Goal: Complete application form: Complete application form

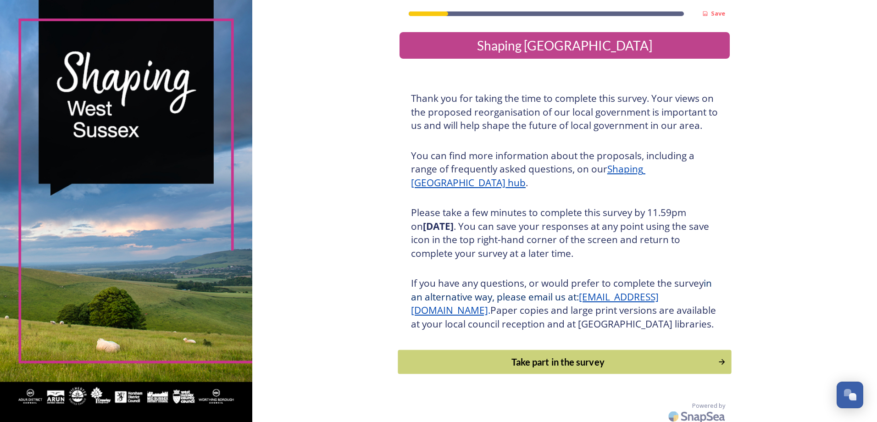
click at [593, 369] on div "Take part in the survey" at bounding box center [558, 362] width 310 height 14
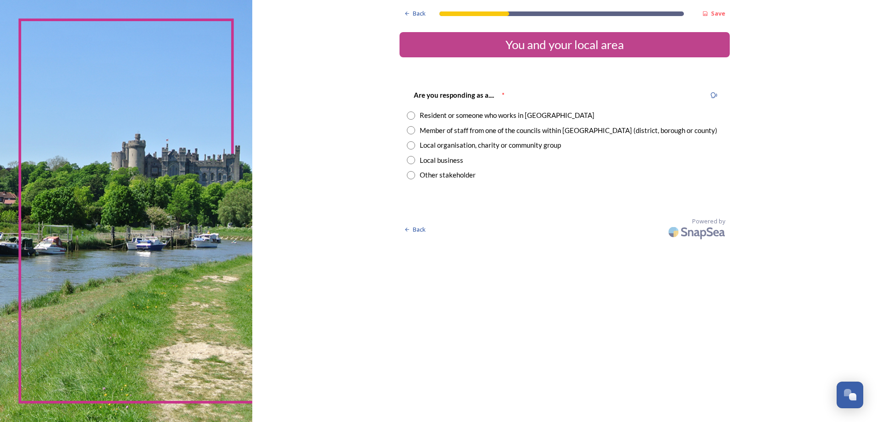
click at [410, 129] on input "radio" at bounding box center [411, 130] width 8 height 8
radio input "true"
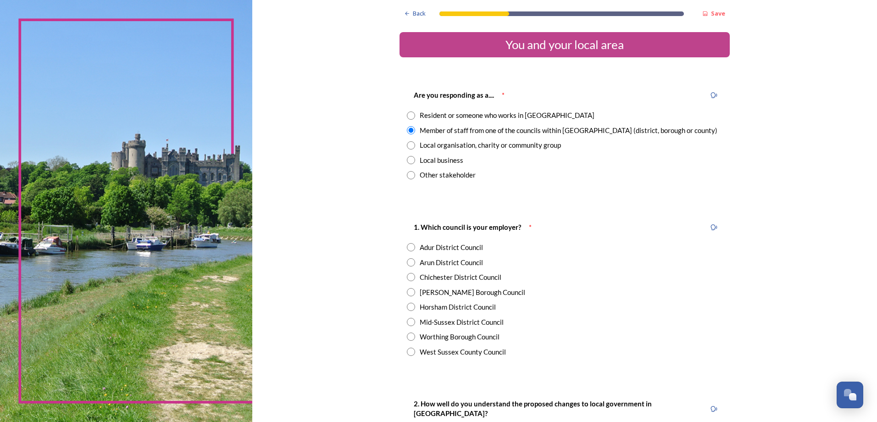
click at [407, 115] on input "radio" at bounding box center [411, 115] width 8 height 8
radio input "true"
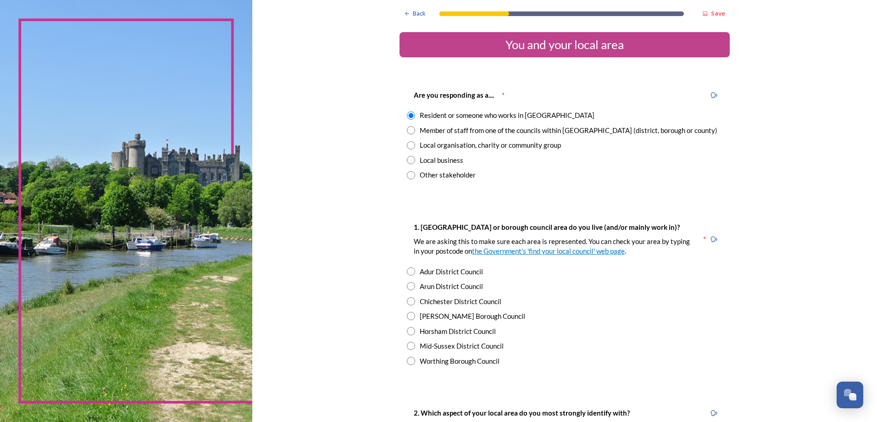
click at [408, 345] on input "radio" at bounding box center [411, 346] width 8 height 8
radio input "true"
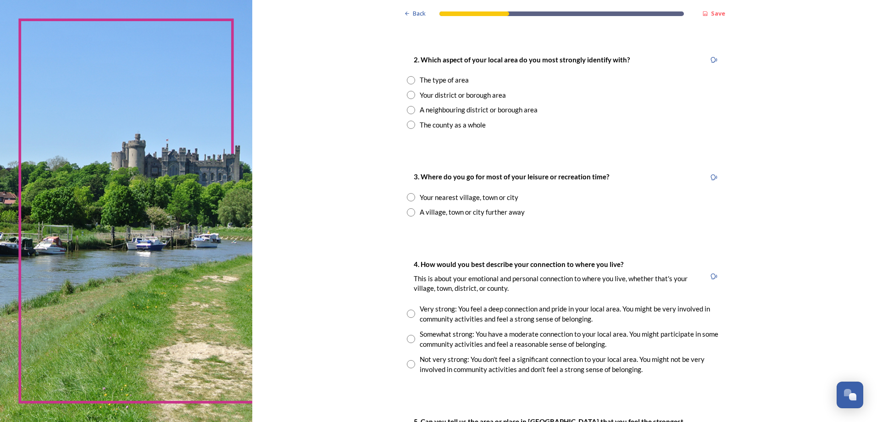
scroll to position [367, 0]
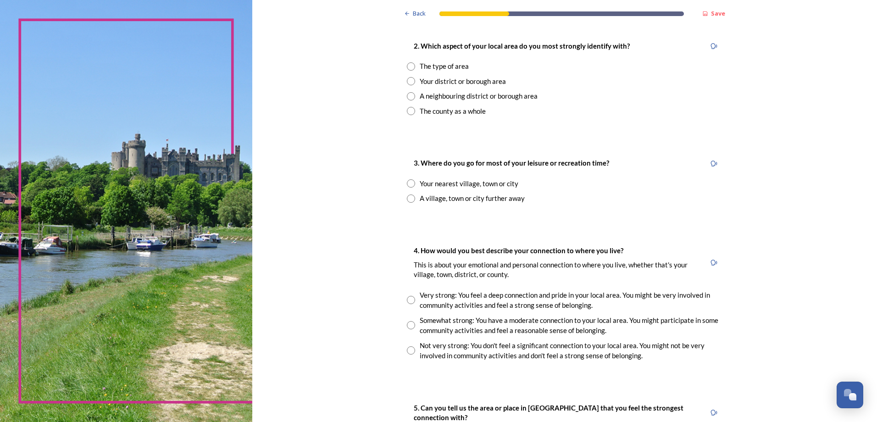
click at [407, 181] on input "radio" at bounding box center [411, 183] width 8 height 8
radio input "true"
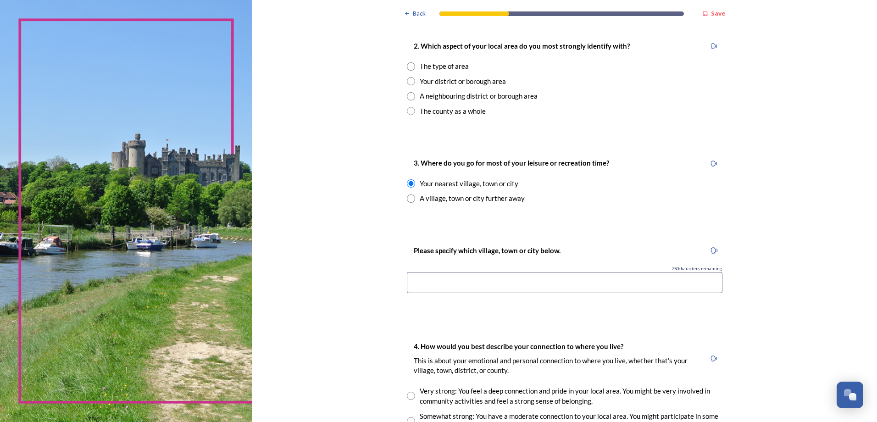
click at [439, 283] on input at bounding box center [565, 282] width 316 height 21
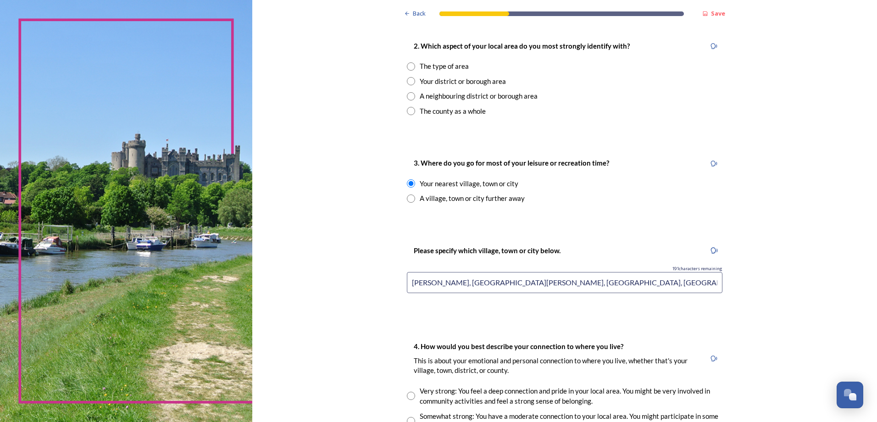
type input "[PERSON_NAME], [GEOGRAPHIC_DATA][PERSON_NAME], [GEOGRAPHIC_DATA], [GEOGRAPHIC_D…"
click at [650, 197] on div "A village, town or city further away" at bounding box center [565, 198] width 316 height 11
radio input "false"
radio input "true"
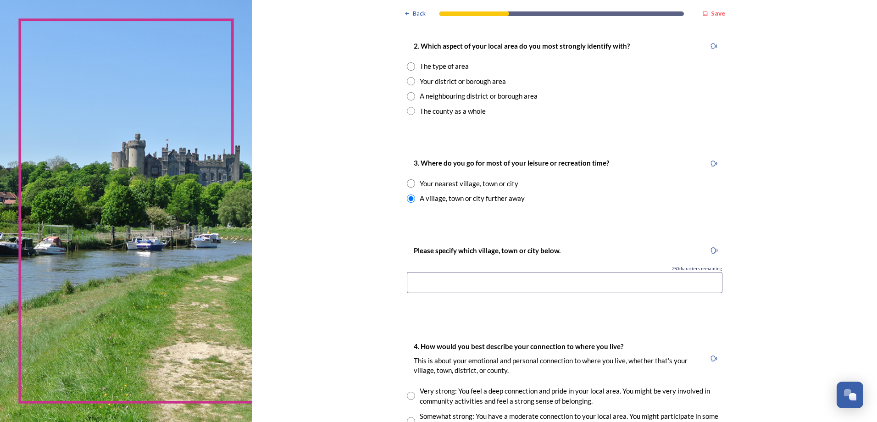
click at [550, 278] on input at bounding box center [565, 282] width 316 height 21
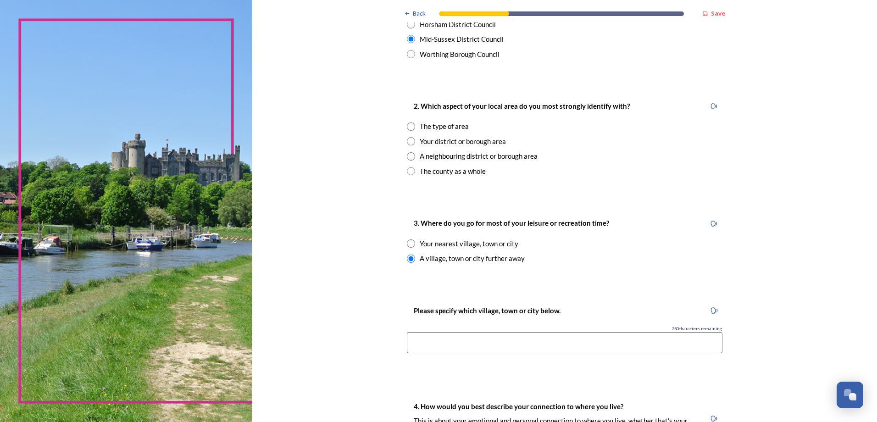
scroll to position [321, 0]
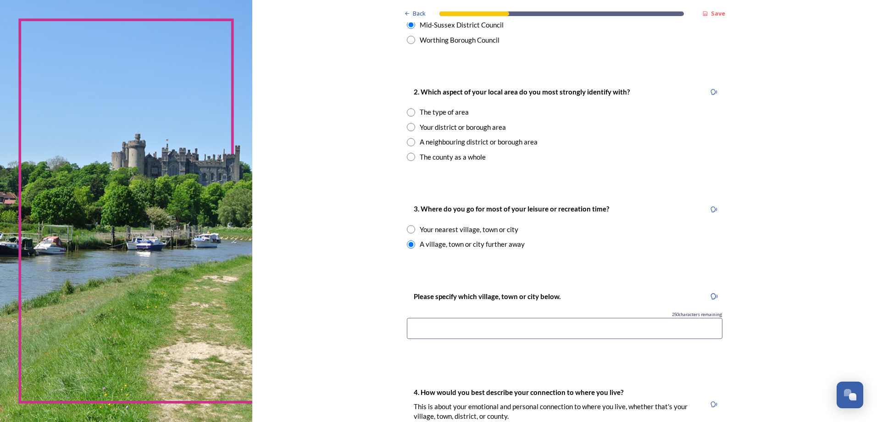
click at [501, 328] on input at bounding box center [565, 328] width 316 height 21
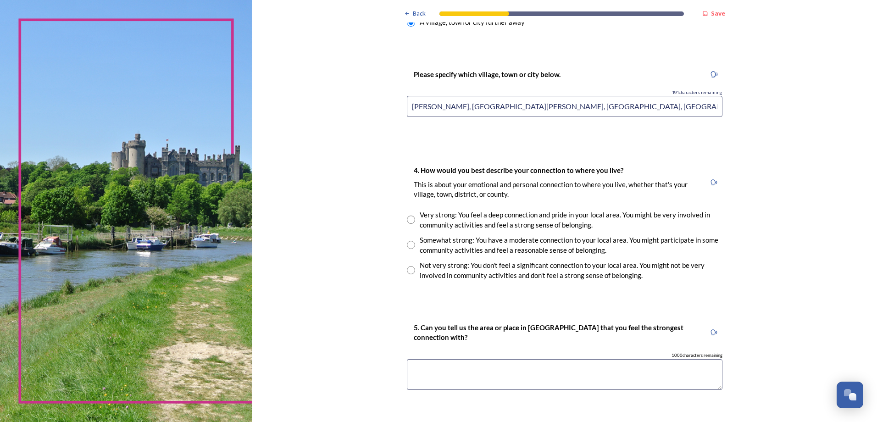
scroll to position [551, 0]
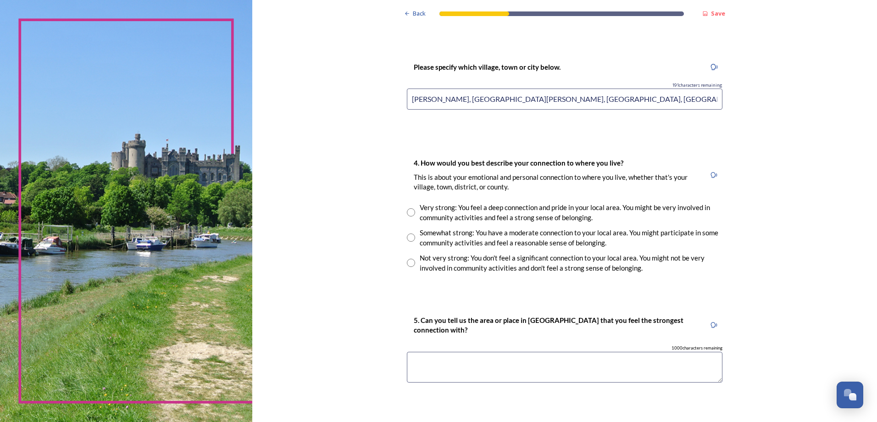
type input "[PERSON_NAME], [GEOGRAPHIC_DATA][PERSON_NAME], [GEOGRAPHIC_DATA], [GEOGRAPHIC_D…"
click at [407, 237] on input "radio" at bounding box center [411, 238] width 8 height 8
radio input "true"
click at [475, 302] on div "Back Save You and your local area Are you responding as a.... * Resident or som…" at bounding box center [565, 37] width 330 height 1176
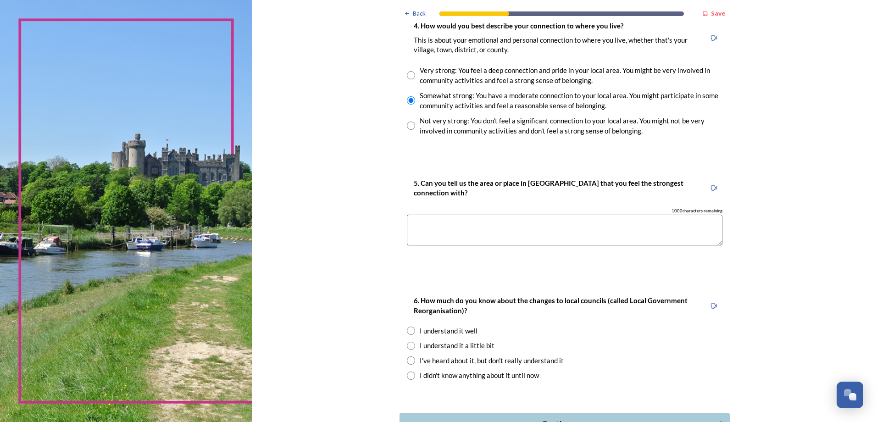
scroll to position [688, 0]
click at [425, 225] on textarea at bounding box center [565, 229] width 316 height 31
type textarea "[GEOGRAPHIC_DATA][PERSON_NAME]"
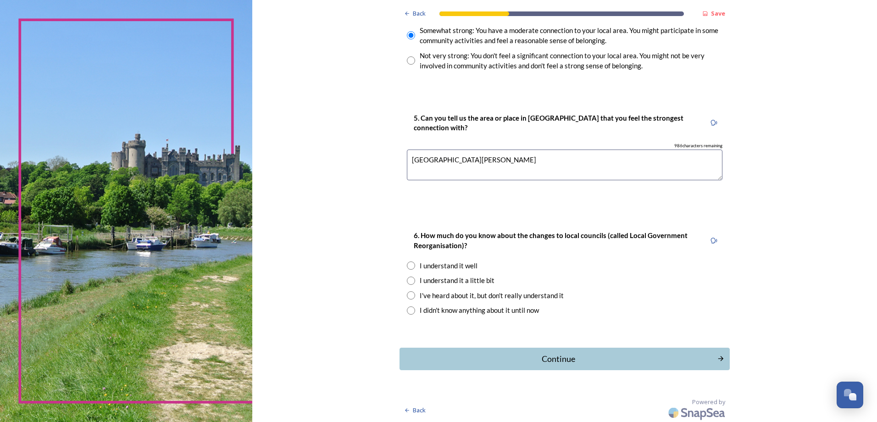
scroll to position [754, 0]
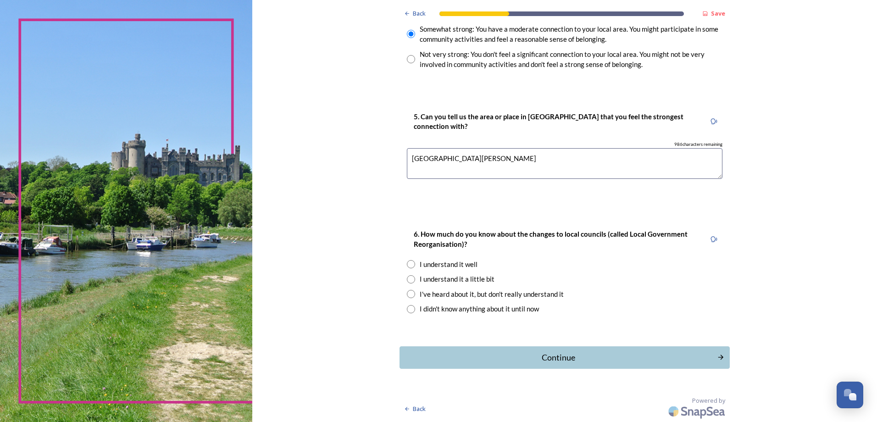
click at [409, 292] on input "radio" at bounding box center [411, 294] width 8 height 8
radio input "true"
click at [454, 353] on div "Continue" at bounding box center [558, 357] width 311 height 12
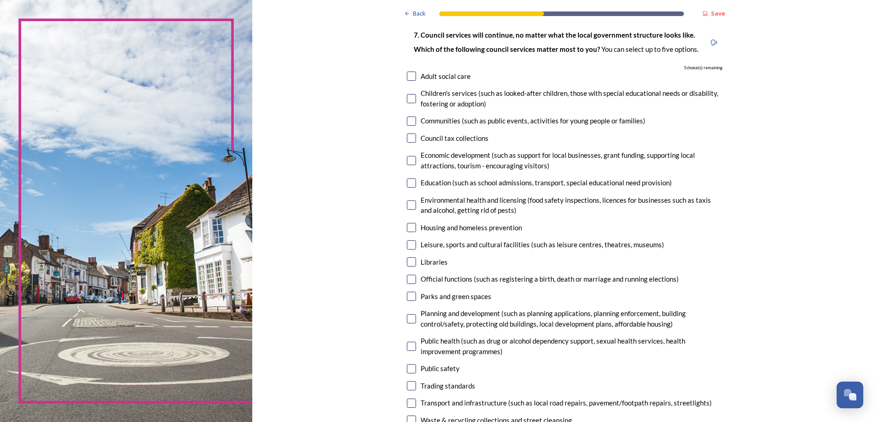
scroll to position [92, 0]
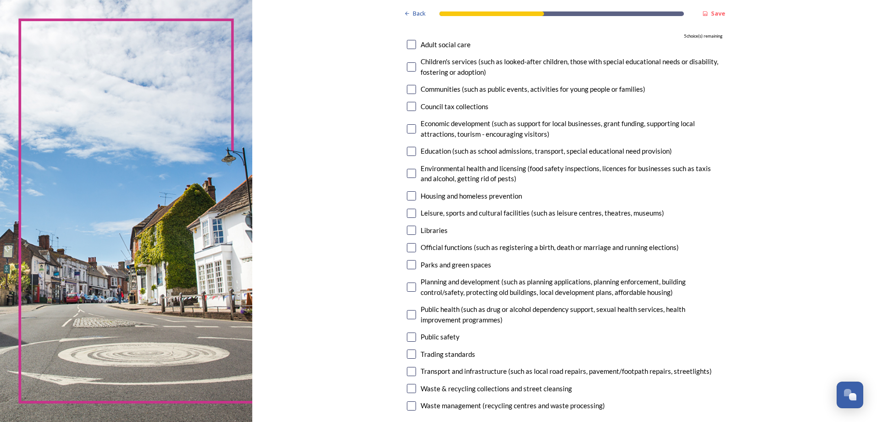
click at [408, 213] on input "checkbox" at bounding box center [411, 213] width 9 height 9
checkbox input "true"
click at [407, 228] on input "checkbox" at bounding box center [411, 230] width 9 height 9
checkbox input "true"
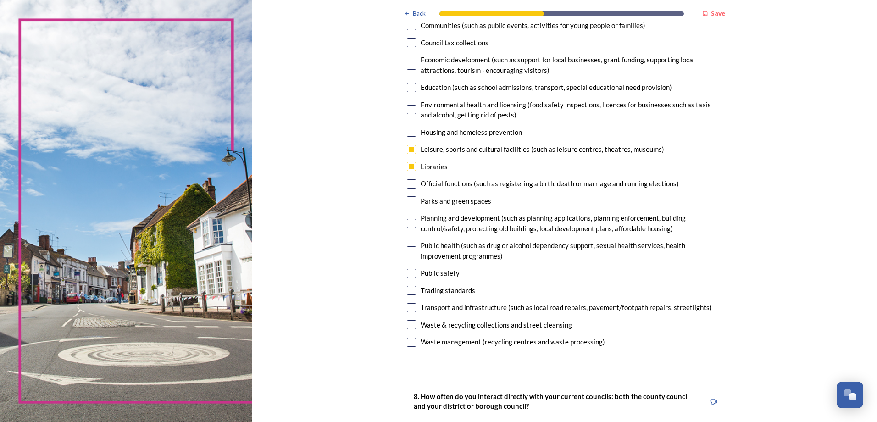
scroll to position [184, 0]
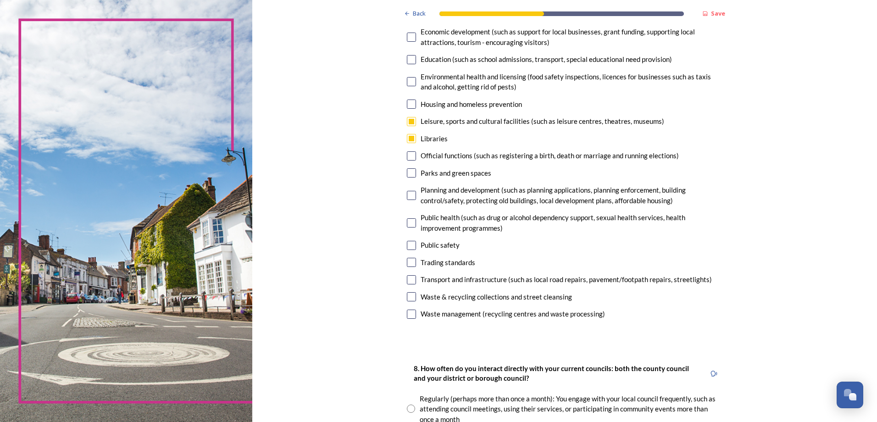
click at [407, 244] on input "checkbox" at bounding box center [411, 245] width 9 height 9
checkbox input "true"
click at [407, 278] on input "checkbox" at bounding box center [411, 279] width 9 height 9
checkbox input "true"
click at [407, 296] on input "checkbox" at bounding box center [411, 296] width 9 height 9
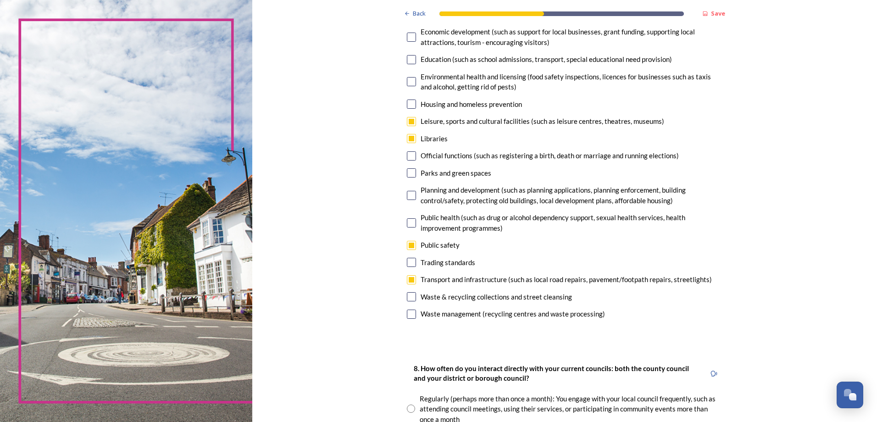
checkbox input "true"
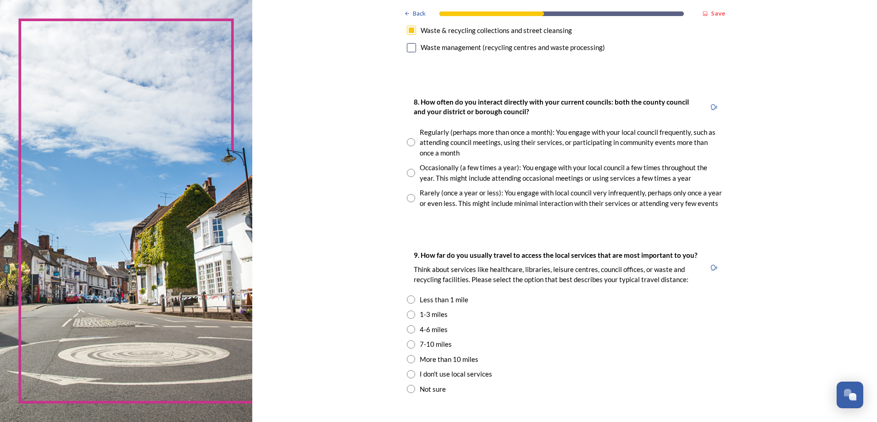
scroll to position [459, 0]
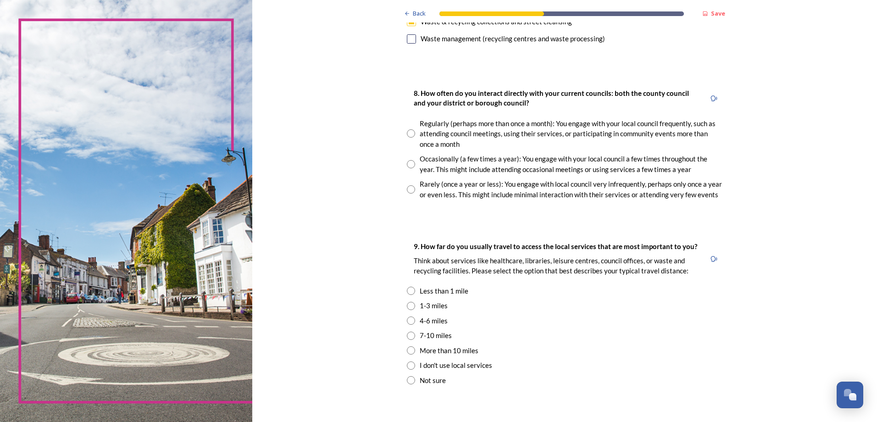
click at [407, 187] on input "radio" at bounding box center [411, 189] width 8 height 8
radio input "true"
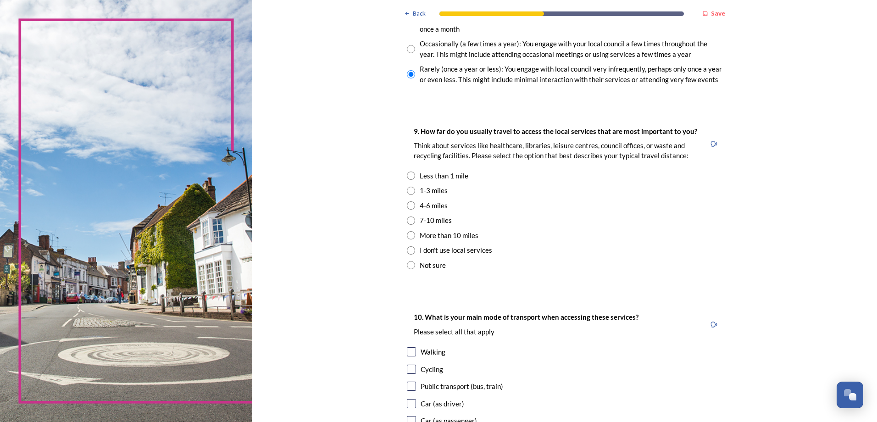
scroll to position [596, 0]
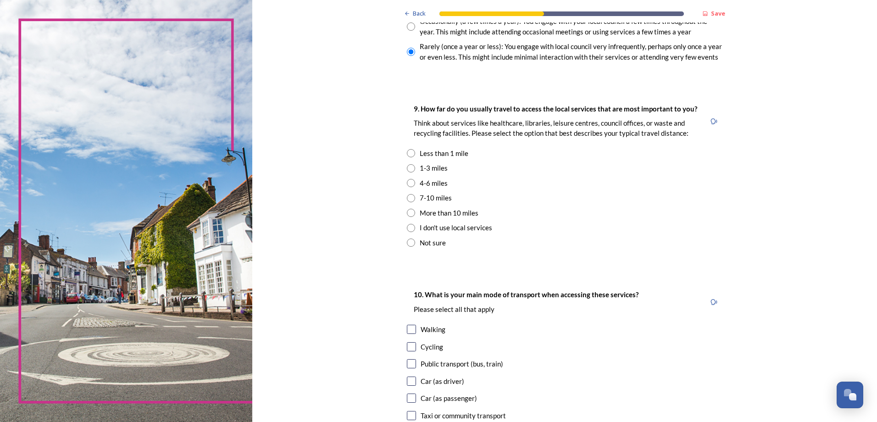
click at [407, 166] on input "radio" at bounding box center [411, 168] width 8 height 8
radio input "true"
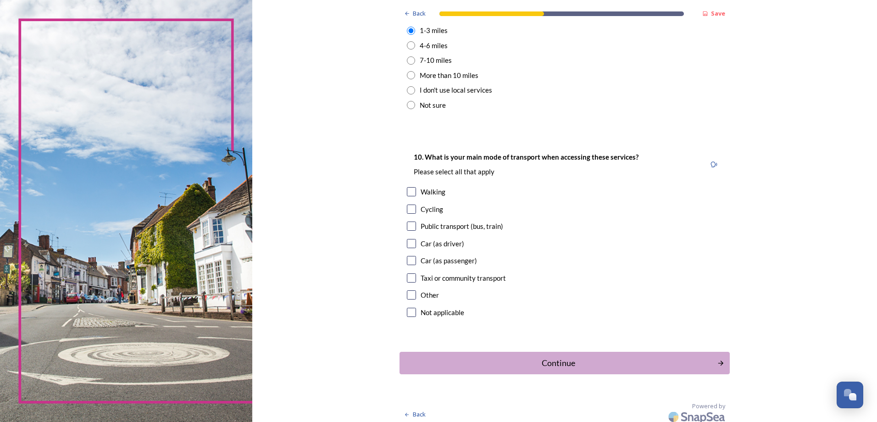
scroll to position [688, 0]
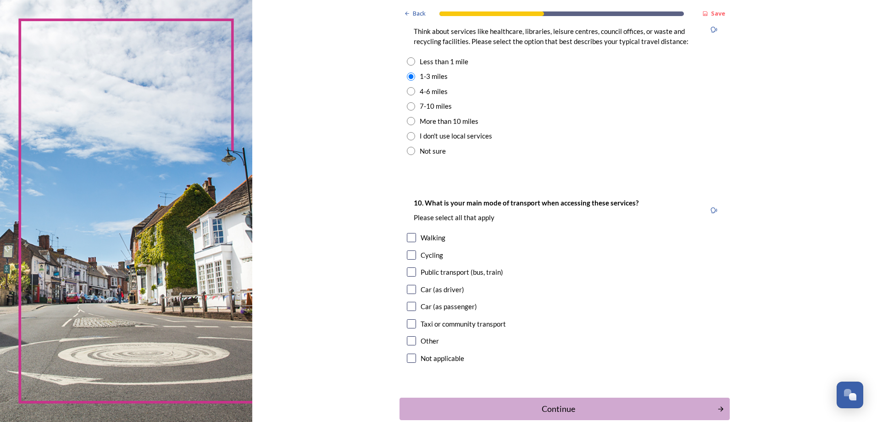
click at [407, 90] on input "radio" at bounding box center [411, 91] width 8 height 8
radio input "true"
click at [407, 75] on input "radio" at bounding box center [411, 76] width 8 height 8
radio input "true"
click at [410, 91] on input "radio" at bounding box center [411, 91] width 8 height 8
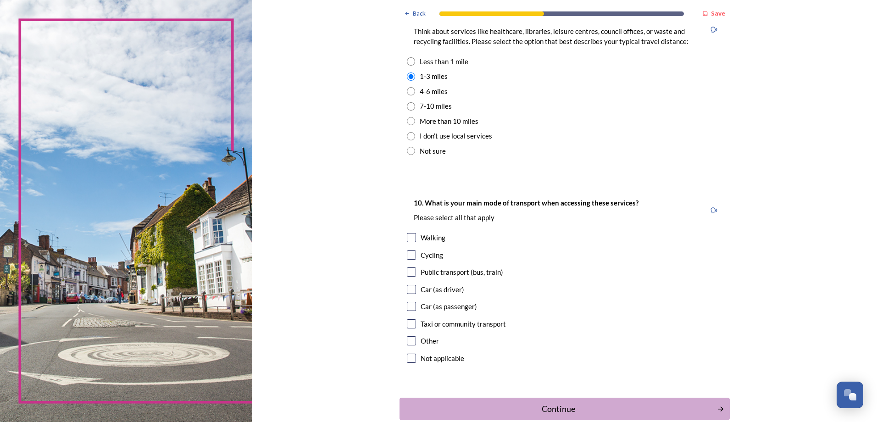
radio input "true"
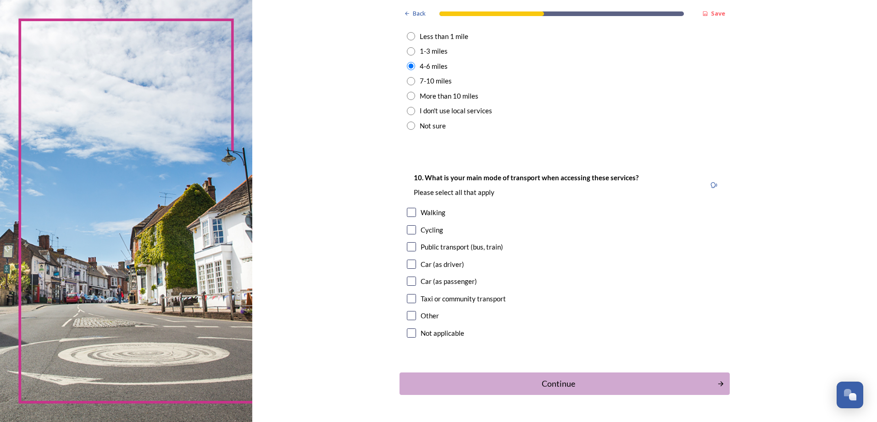
scroll to position [740, 0]
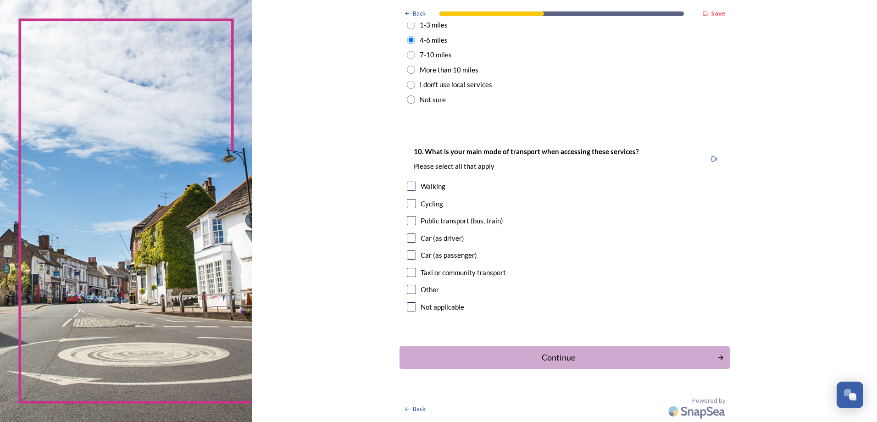
click at [407, 236] on input "checkbox" at bounding box center [411, 238] width 9 height 9
checkbox input "true"
click at [439, 355] on div "Continue" at bounding box center [558, 357] width 311 height 12
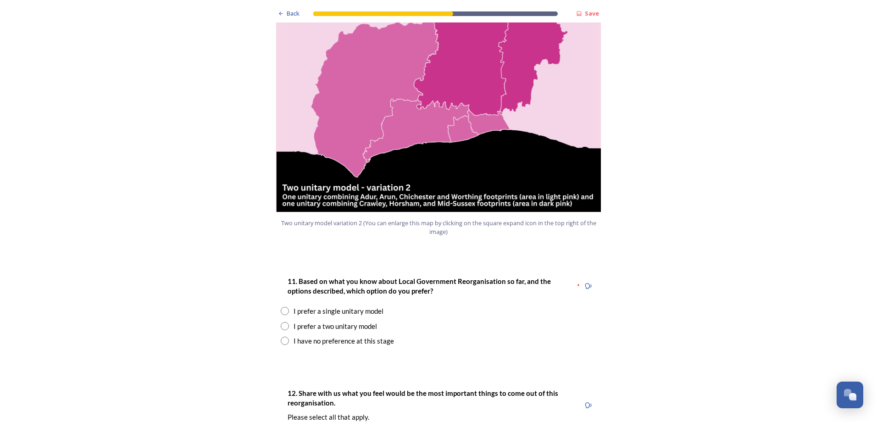
scroll to position [1009, 0]
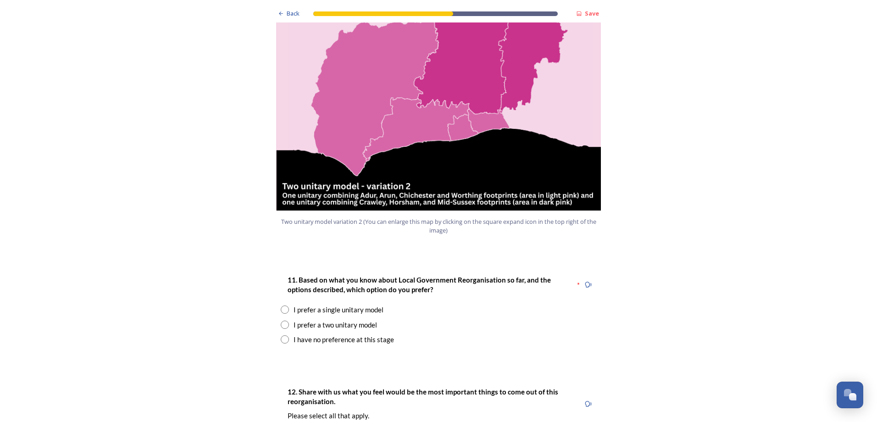
click at [281, 321] on input "radio" at bounding box center [285, 325] width 8 height 8
radio input "true"
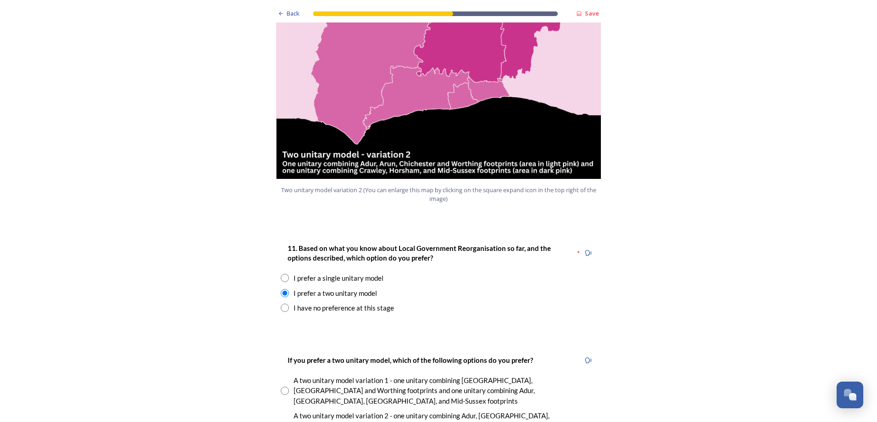
scroll to position [1147, 0]
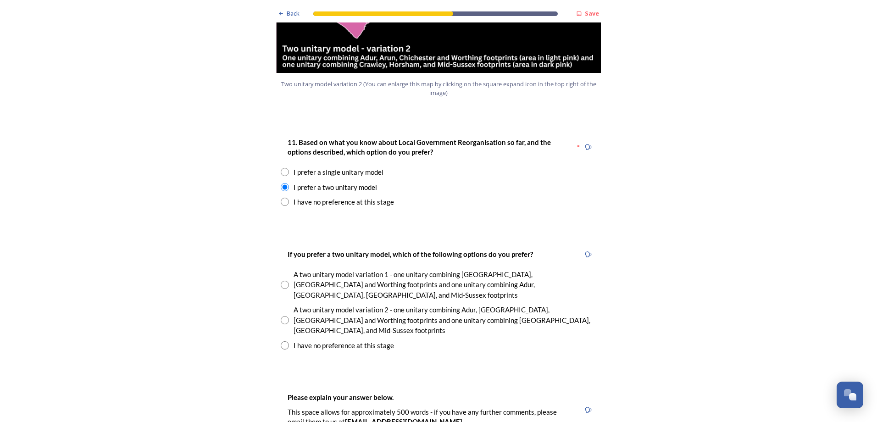
click at [284, 316] on input "radio" at bounding box center [285, 320] width 8 height 8
radio input "true"
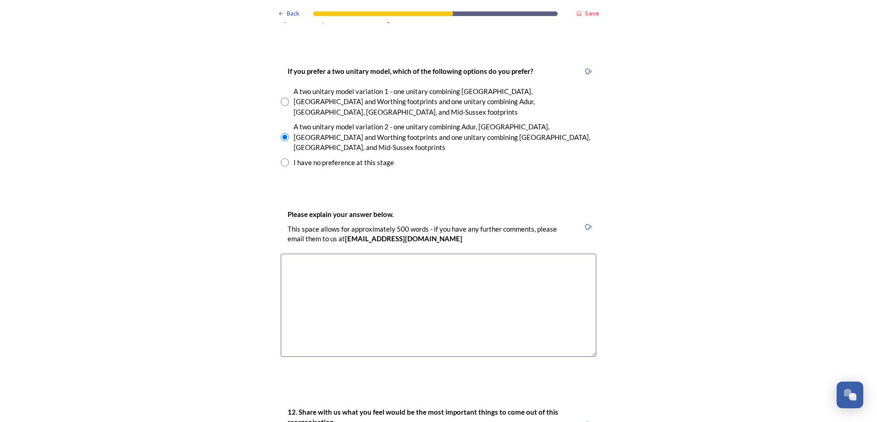
scroll to position [1330, 0]
click at [417, 253] on textarea at bounding box center [439, 304] width 316 height 103
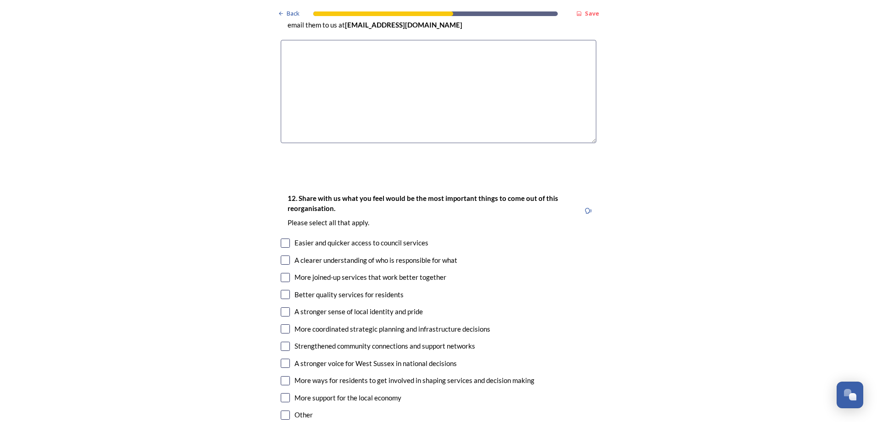
scroll to position [1560, 0]
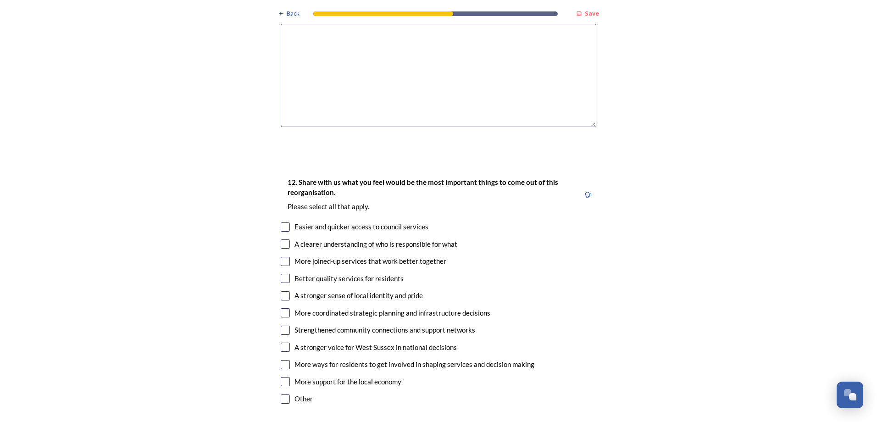
click at [283, 223] on input "checkbox" at bounding box center [285, 227] width 9 height 9
checkbox input "true"
click at [284, 239] on input "checkbox" at bounding box center [285, 243] width 9 height 9
checkbox input "true"
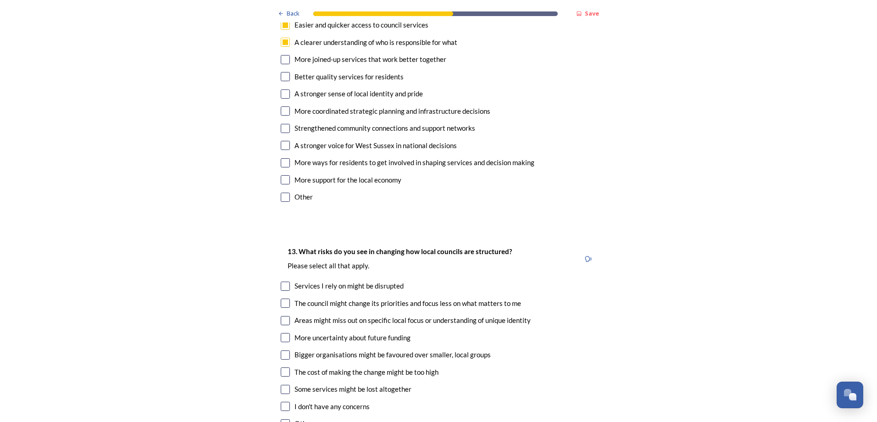
scroll to position [1789, 0]
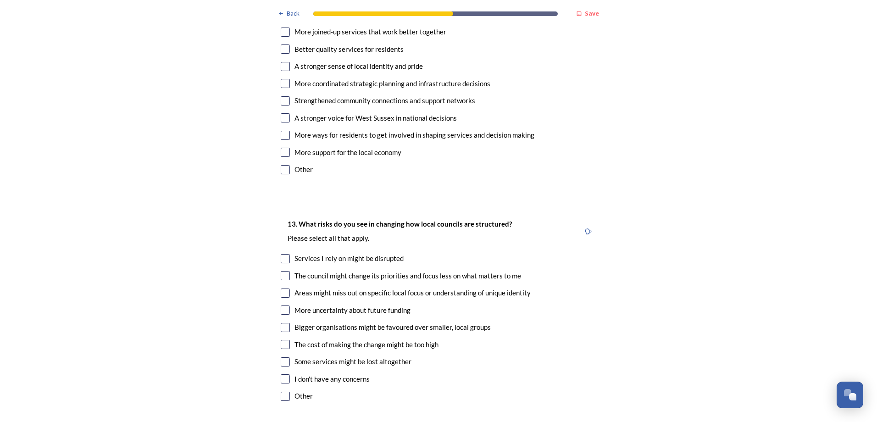
click at [283, 271] on input "checkbox" at bounding box center [285, 275] width 9 height 9
checkbox input "true"
click at [281, 306] on input "checkbox" at bounding box center [285, 310] width 9 height 9
checkbox input "true"
click at [282, 340] on input "checkbox" at bounding box center [285, 344] width 9 height 9
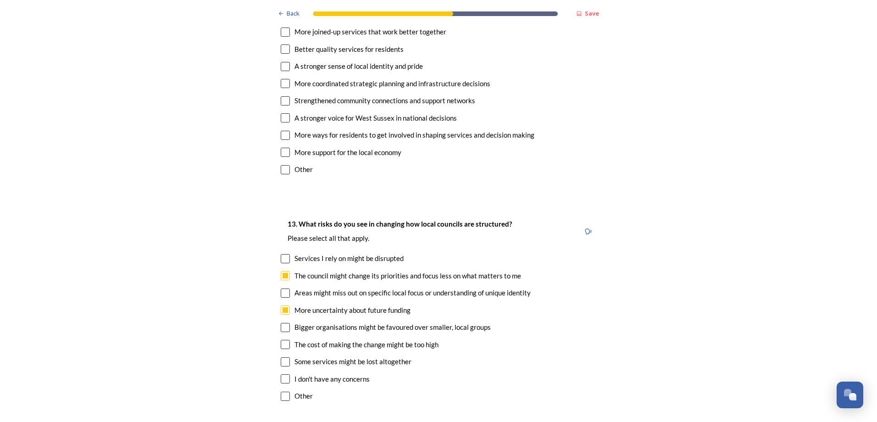
checkbox input "true"
click at [281, 357] on input "checkbox" at bounding box center [285, 361] width 9 height 9
checkbox input "true"
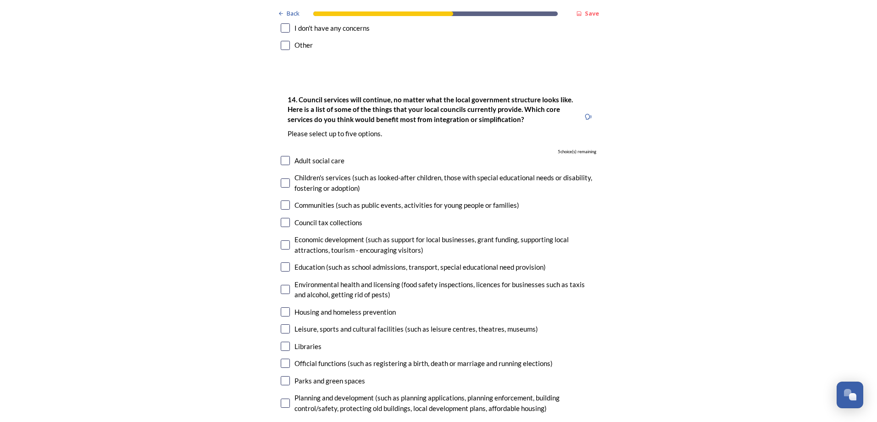
scroll to position [2156, 0]
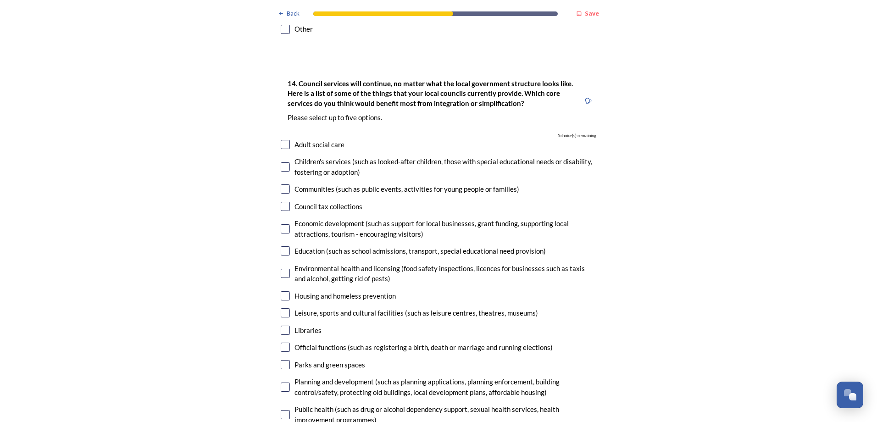
click at [281, 269] on input "checkbox" at bounding box center [285, 273] width 9 height 9
checkbox input "true"
click at [281, 308] on input "checkbox" at bounding box center [285, 312] width 9 height 9
checkbox input "true"
click at [282, 326] on input "checkbox" at bounding box center [285, 330] width 9 height 9
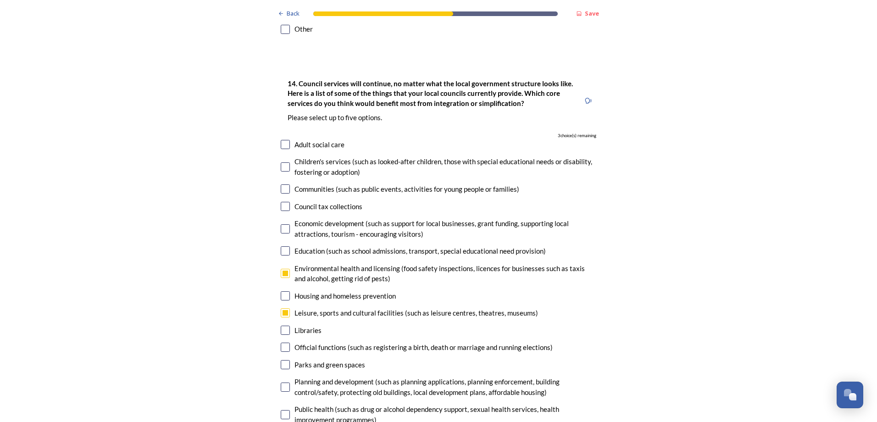
checkbox input "true"
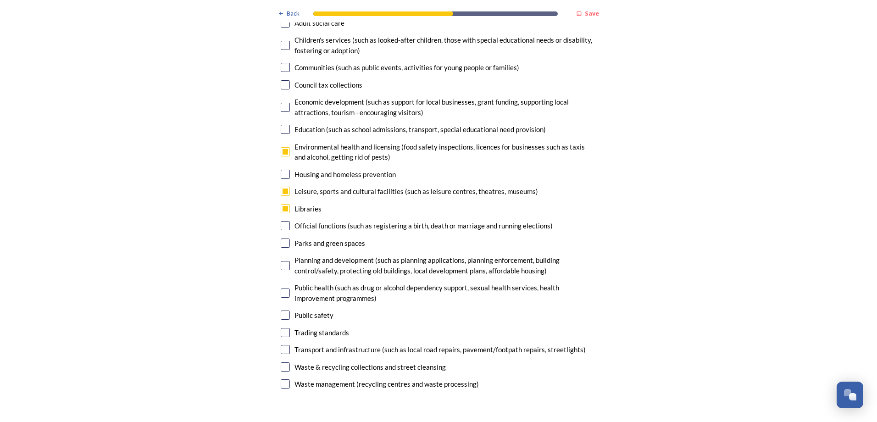
scroll to position [2294, 0]
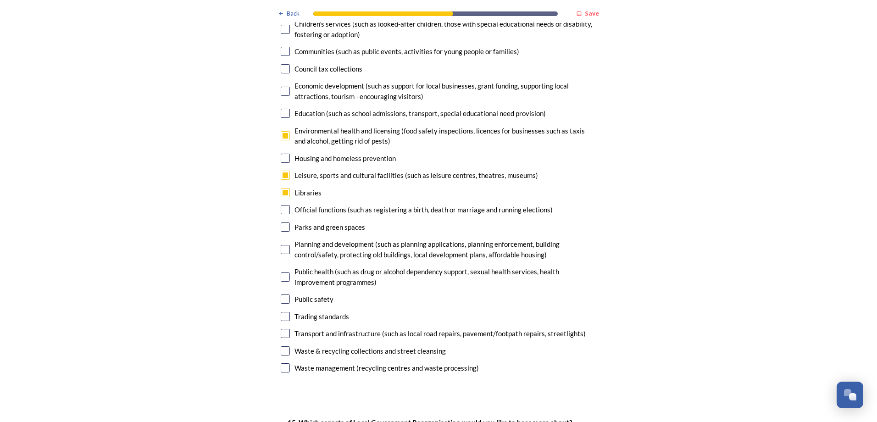
click at [281, 295] on input "checkbox" at bounding box center [285, 299] width 9 height 9
checkbox input "true"
click at [283, 346] on input "checkbox" at bounding box center [285, 350] width 9 height 9
checkbox input "true"
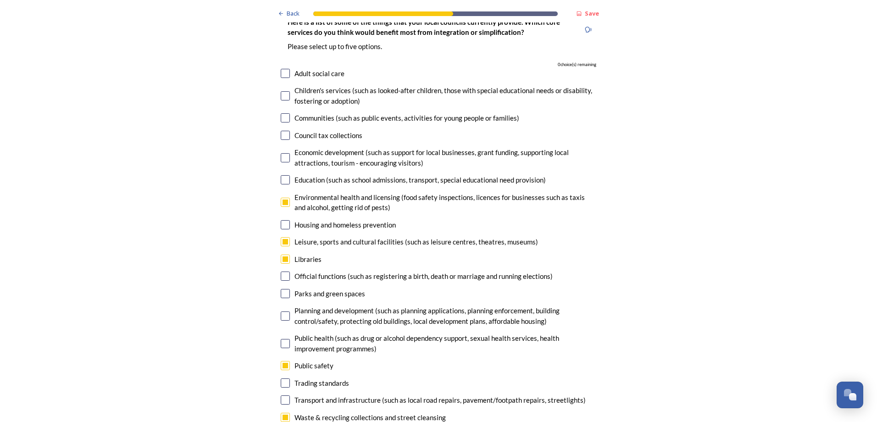
scroll to position [2248, 0]
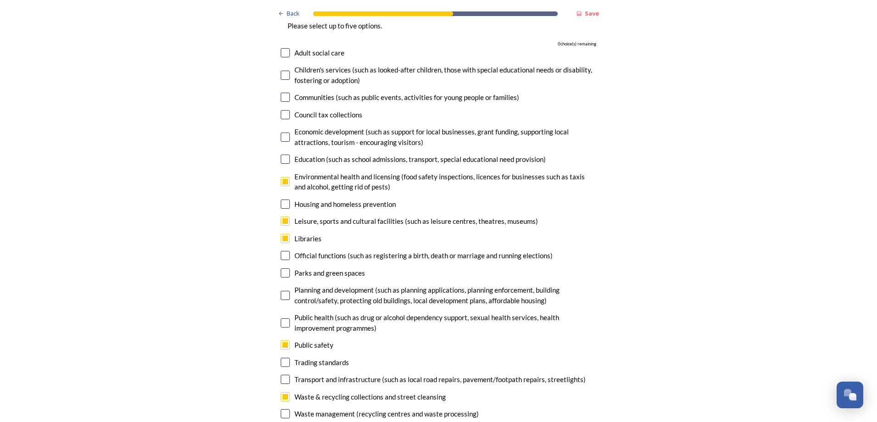
click at [284, 177] on input "checkbox" at bounding box center [285, 181] width 9 height 9
checkbox input "false"
click at [282, 375] on input "checkbox" at bounding box center [285, 379] width 9 height 9
checkbox input "true"
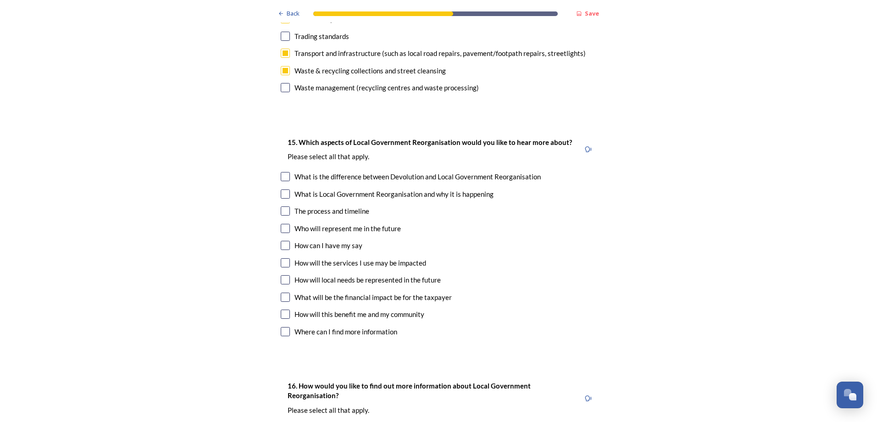
scroll to position [2569, 0]
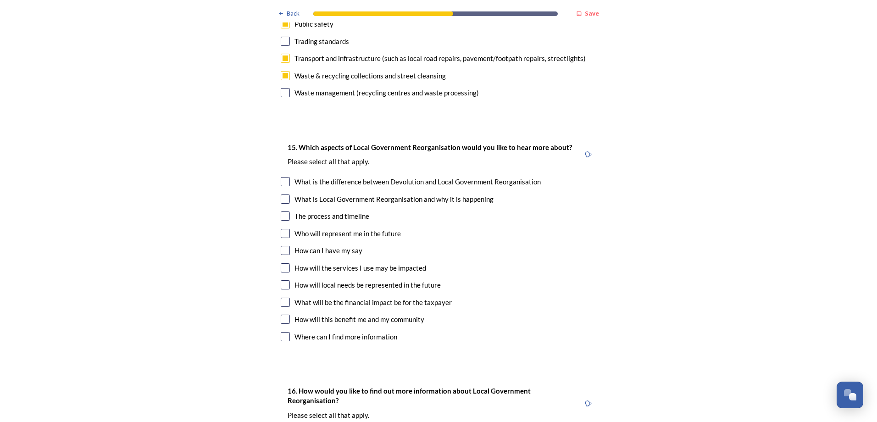
click at [281, 298] on input "checkbox" at bounding box center [285, 302] width 9 height 9
checkbox input "true"
click at [283, 315] on input "checkbox" at bounding box center [285, 319] width 9 height 9
checkbox input "true"
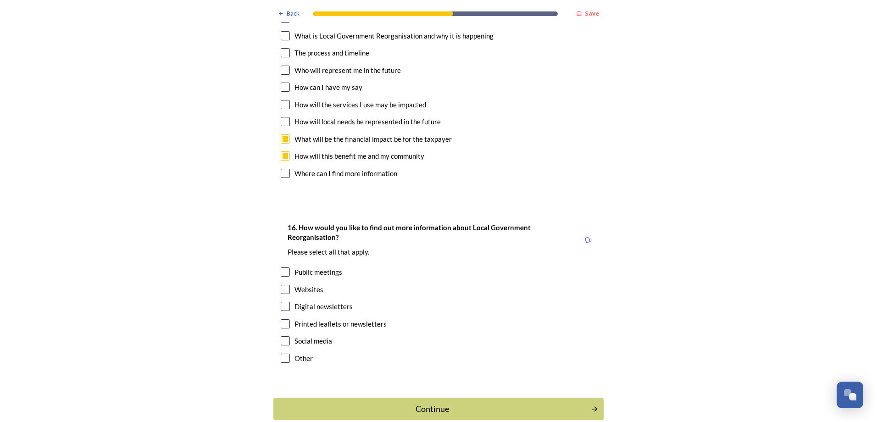
scroll to position [2736, 0]
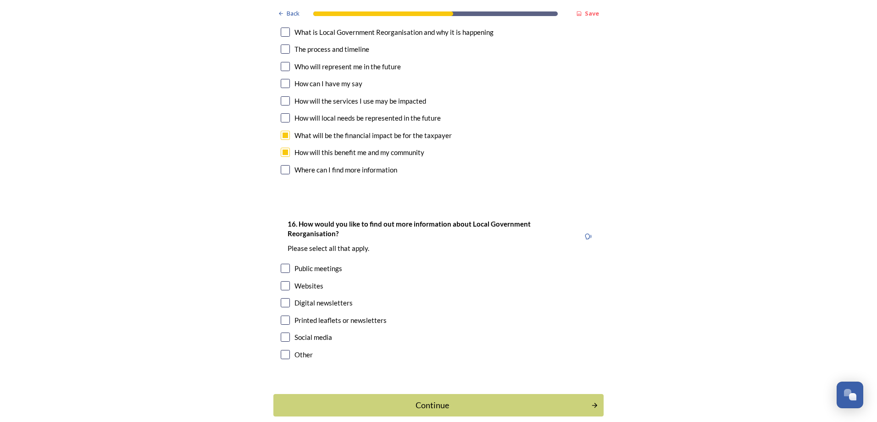
click at [281, 281] on input "checkbox" at bounding box center [285, 285] width 9 height 9
checkbox input "true"
click at [373, 399] on div "Continue" at bounding box center [432, 405] width 311 height 12
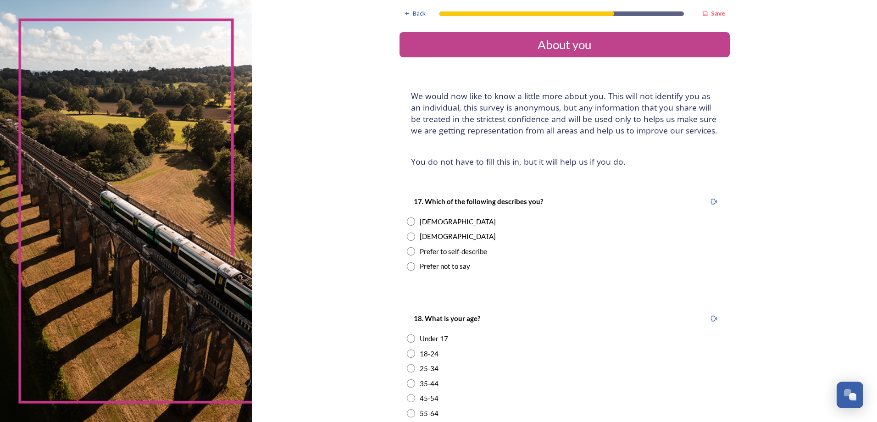
click at [408, 222] on input "radio" at bounding box center [411, 221] width 8 height 8
radio input "true"
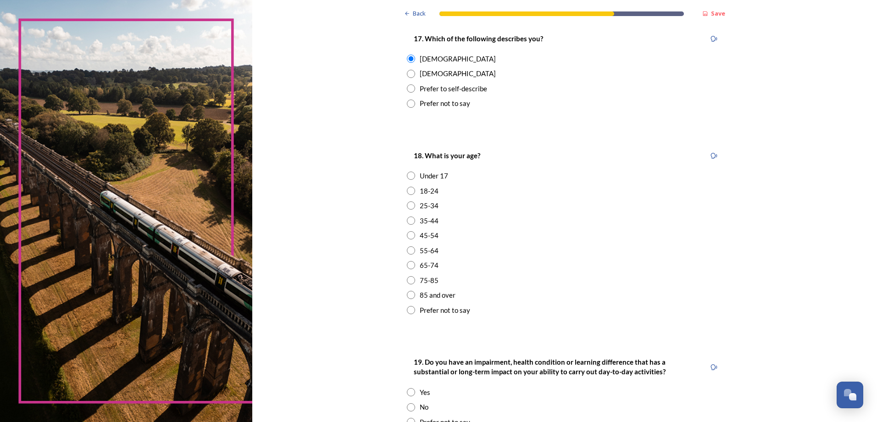
scroll to position [184, 0]
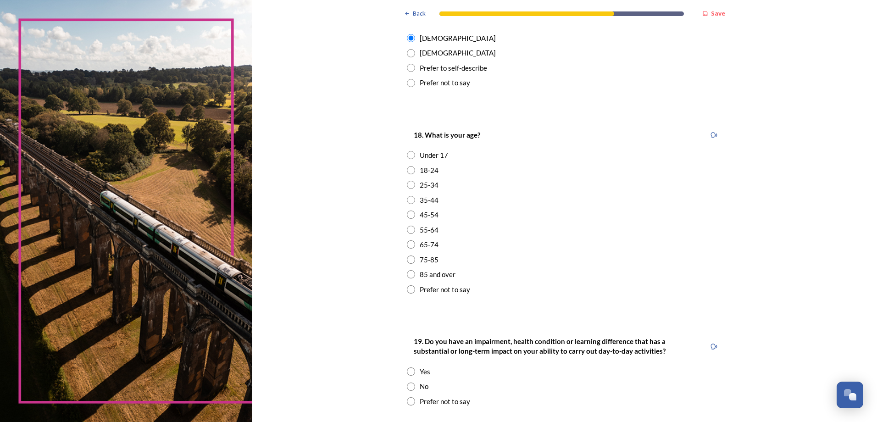
click at [407, 228] on input "radio" at bounding box center [411, 230] width 8 height 8
radio input "true"
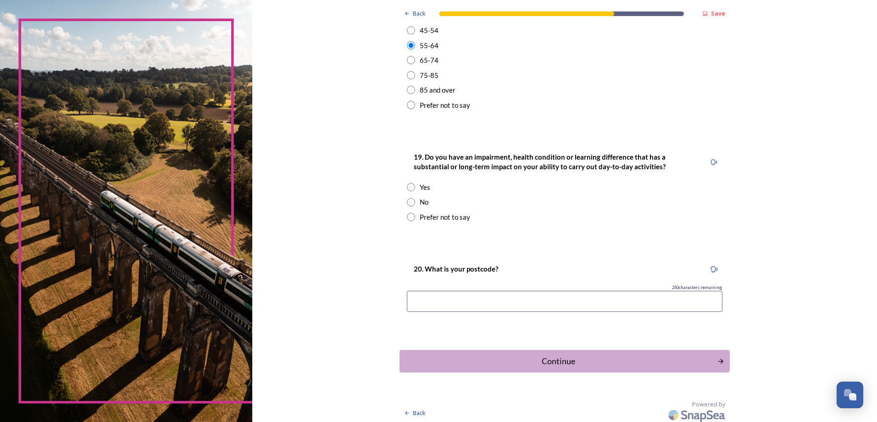
scroll to position [372, 0]
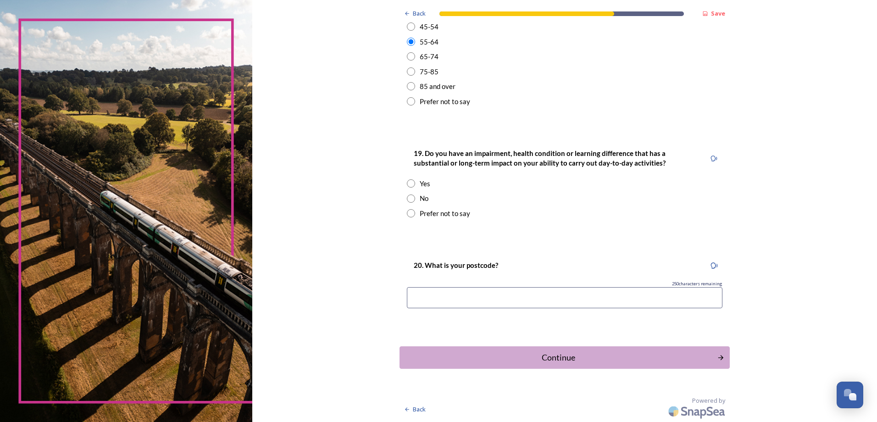
click at [407, 198] on input "radio" at bounding box center [411, 199] width 8 height 8
radio input "true"
click at [456, 295] on input at bounding box center [565, 297] width 316 height 21
type input "rh10 3rd"
click at [466, 360] on div "Continue" at bounding box center [558, 357] width 311 height 12
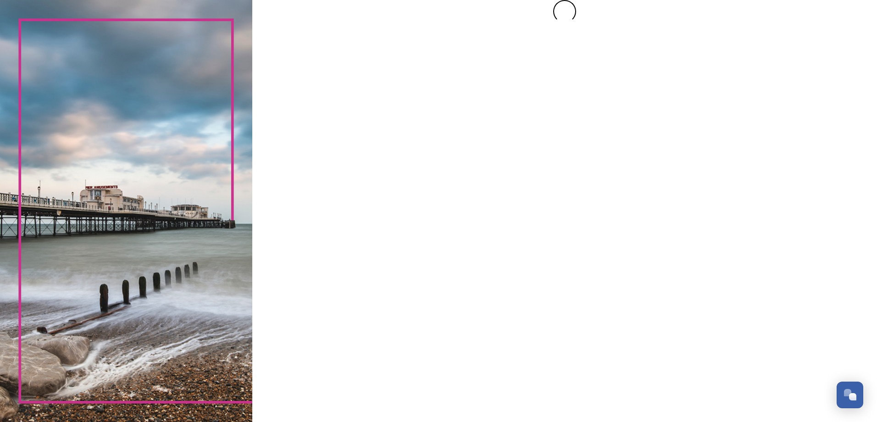
scroll to position [0, 0]
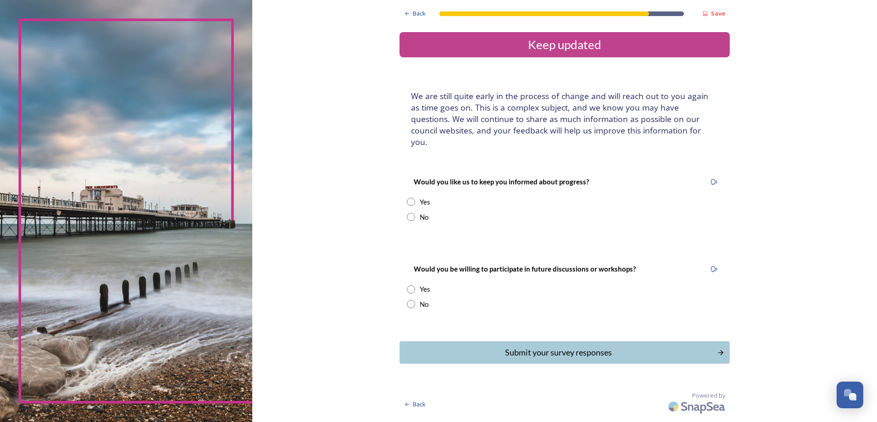
click at [411, 213] on input "radio" at bounding box center [411, 217] width 8 height 8
radio input "true"
click at [413, 300] on input "radio" at bounding box center [411, 304] width 8 height 8
radio input "true"
click at [477, 346] on div "Submit your survey responses" at bounding box center [558, 352] width 311 height 12
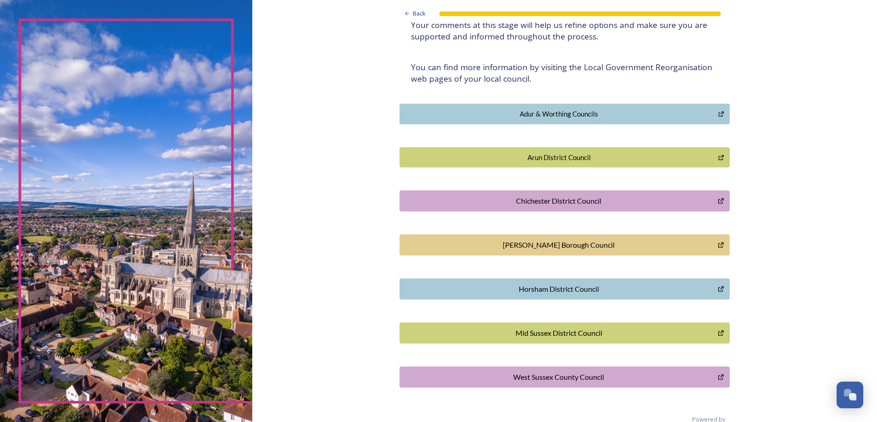
scroll to position [169, 0]
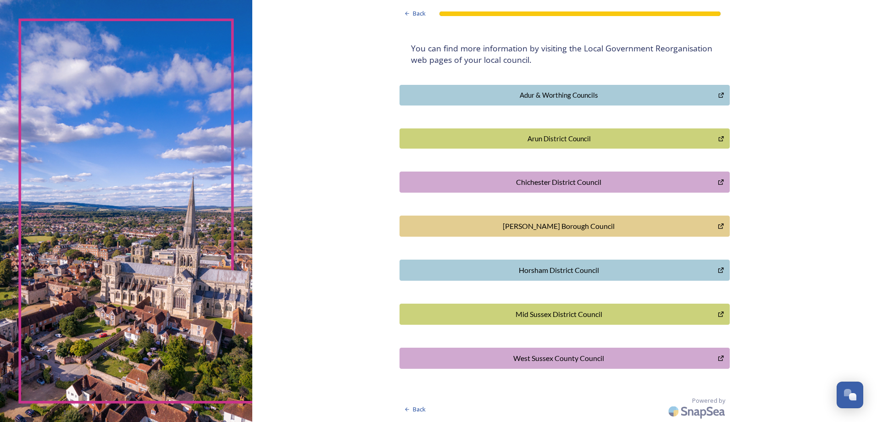
click at [548, 315] on div "Mid Sussex District Council" at bounding box center [559, 314] width 309 height 11
